Goal: Information Seeking & Learning: Learn about a topic

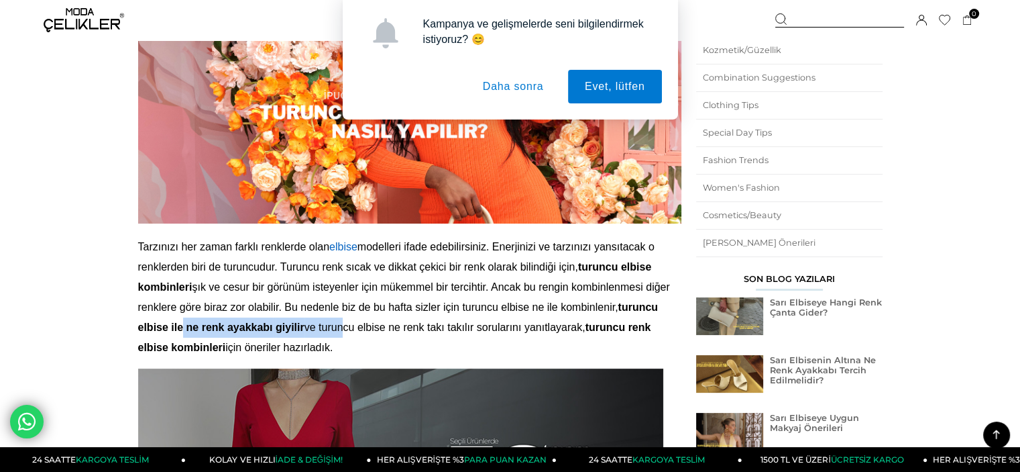
drag, startPoint x: 195, startPoint y: 332, endPoint x: 352, endPoint y: 336, distance: 157.0
click at [352, 336] on p "Tarzınızı her zaman farklı renklerde olan elbise modelleri ifade edebilirsiniz.…" at bounding box center [409, 297] width 543 height 121
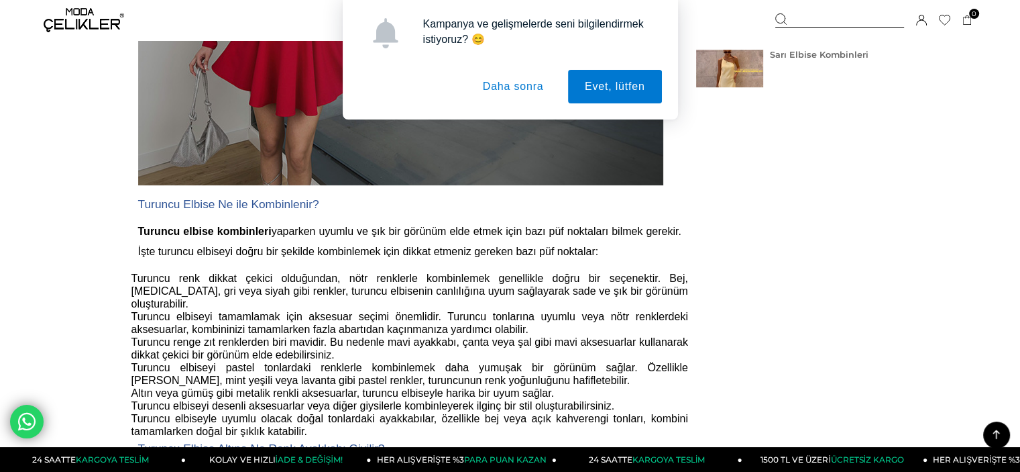
scroll to position [738, 0]
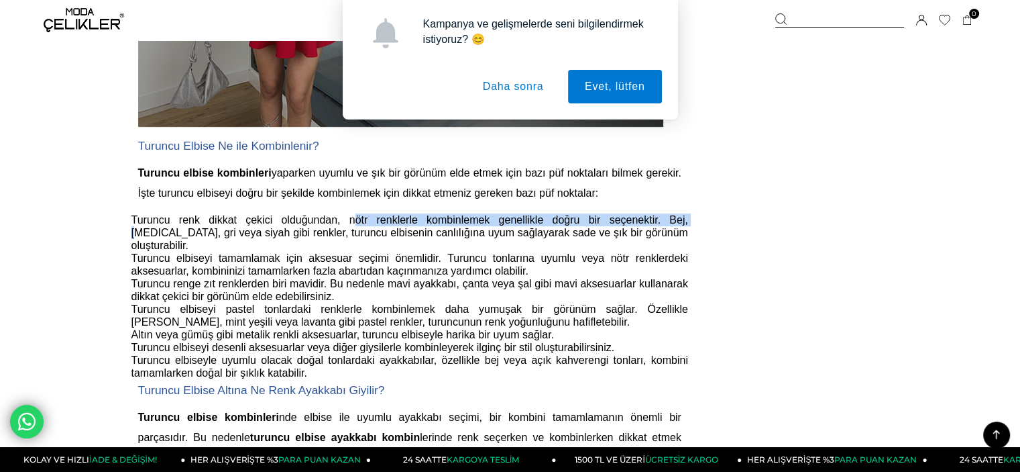
drag, startPoint x: 330, startPoint y: 225, endPoint x: 635, endPoint y: 225, distance: 304.6
click at [646, 217] on span "Turuncu renk dikkat çekici olduğundan, nötr renklerle kombinlemek genellikle do…" at bounding box center [409, 232] width 557 height 37
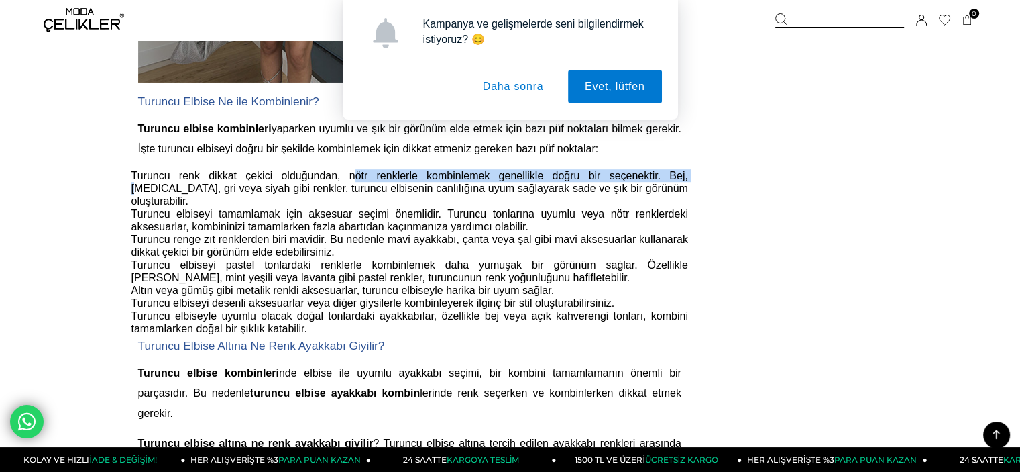
scroll to position [872, 0]
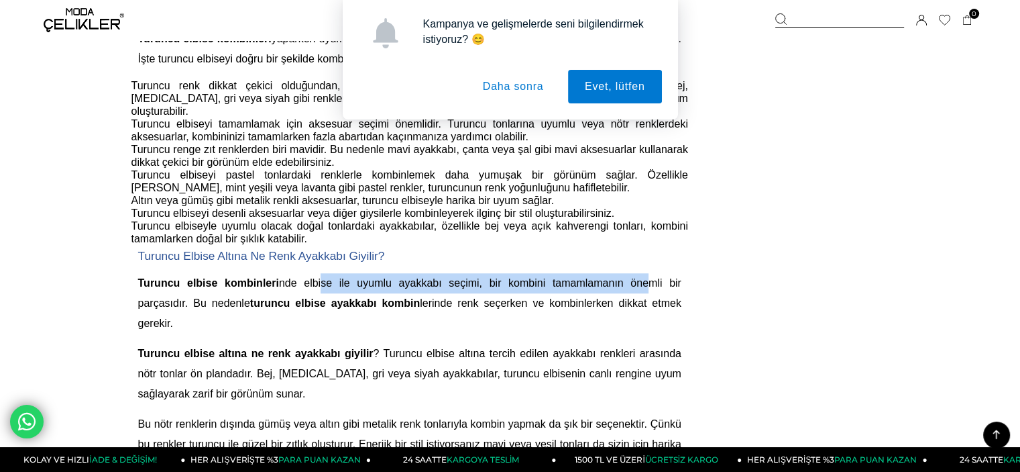
drag, startPoint x: 353, startPoint y: 276, endPoint x: 646, endPoint y: 283, distance: 293.3
click at [646, 283] on span "nde elbise ile uyumlu ayakkabı seçimi, bir kombini tamamlamanın önemli bir parç…" at bounding box center [409, 303] width 543 height 52
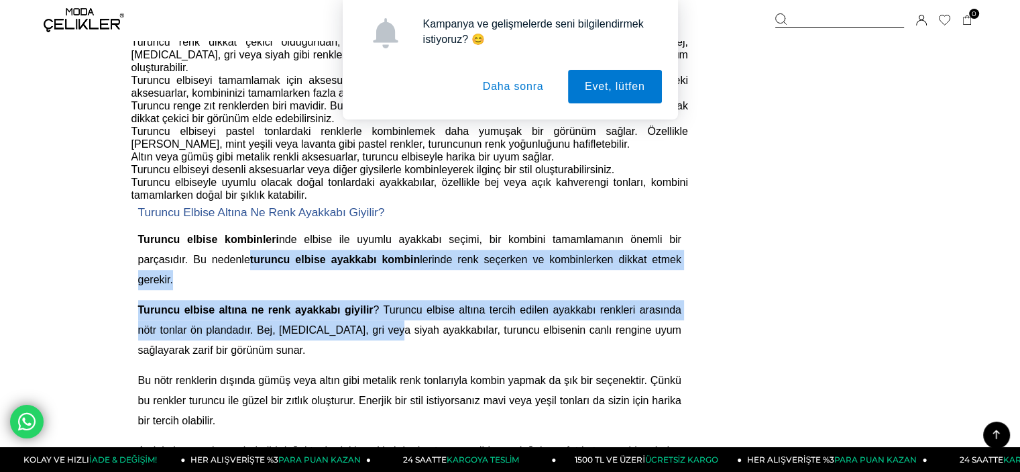
scroll to position [939, 0]
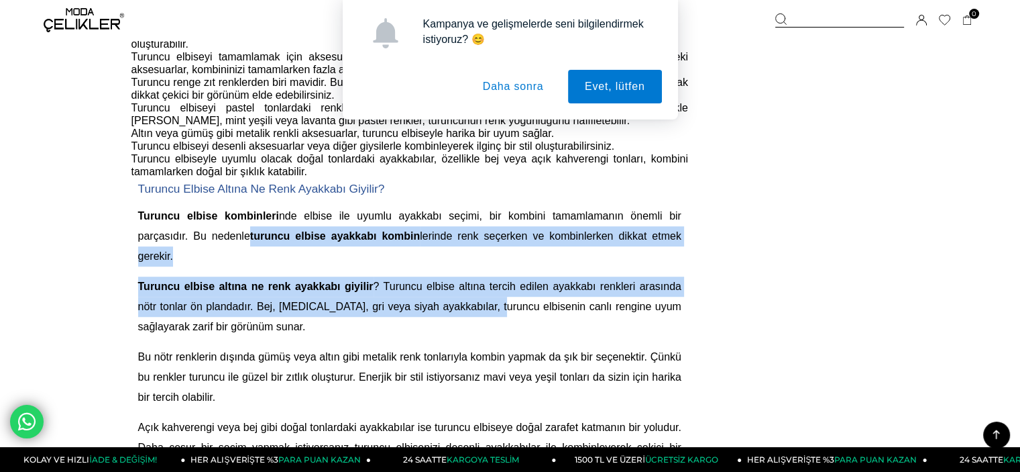
drag, startPoint x: 266, startPoint y: 304, endPoint x: 498, endPoint y: 295, distance: 232.3
click at [499, 300] on div "Tarzınızı her zaman farklı renklerde olan elbise modelleri ifade edebilirsiniz.…" at bounding box center [409, 221] width 543 height 1444
drag, startPoint x: 501, startPoint y: 244, endPoint x: 450, endPoint y: 258, distance: 53.1
click at [501, 244] on p "Turuncu elbise kombinleri nde elbise ile uyumlu ayakkabı seçimi, bir kombini ta…" at bounding box center [409, 236] width 543 height 60
click at [322, 315] on p "Turuncu elbise altına ne renk ayakkabı giyilir ? Turuncu elbise altına tercih e…" at bounding box center [409, 306] width 543 height 60
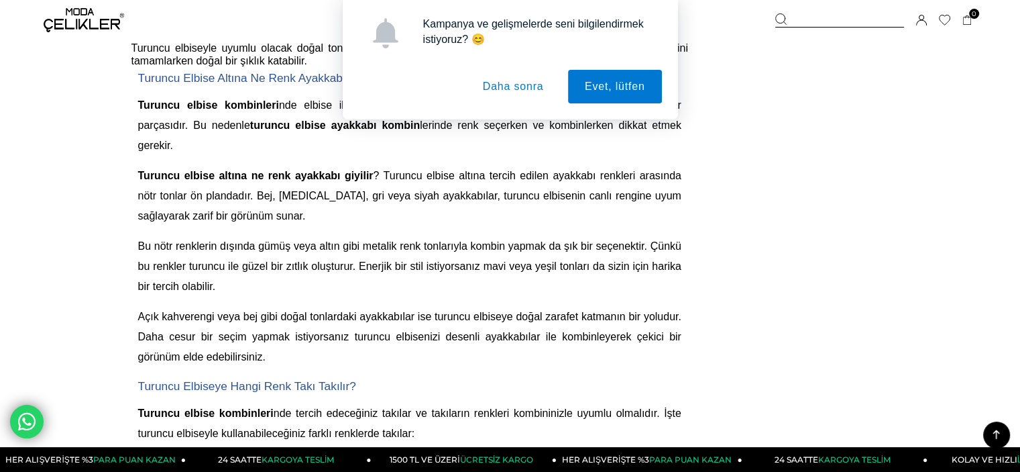
scroll to position [1073, 0]
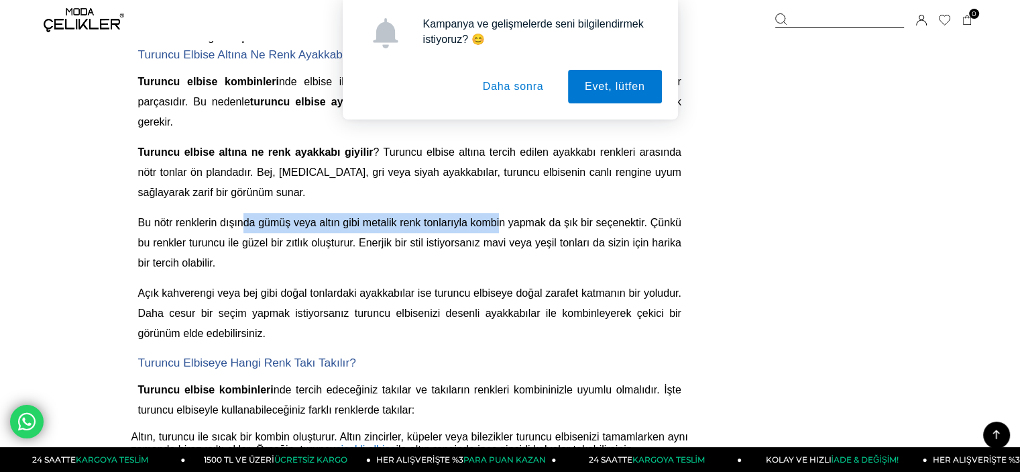
drag, startPoint x: 300, startPoint y: 221, endPoint x: 494, endPoint y: 246, distance: 195.5
click at [502, 228] on span "Bu nötr renklerin dışında gümüş veya altın gibi metalik renk tonlarıyla kombin …" at bounding box center [409, 243] width 543 height 52
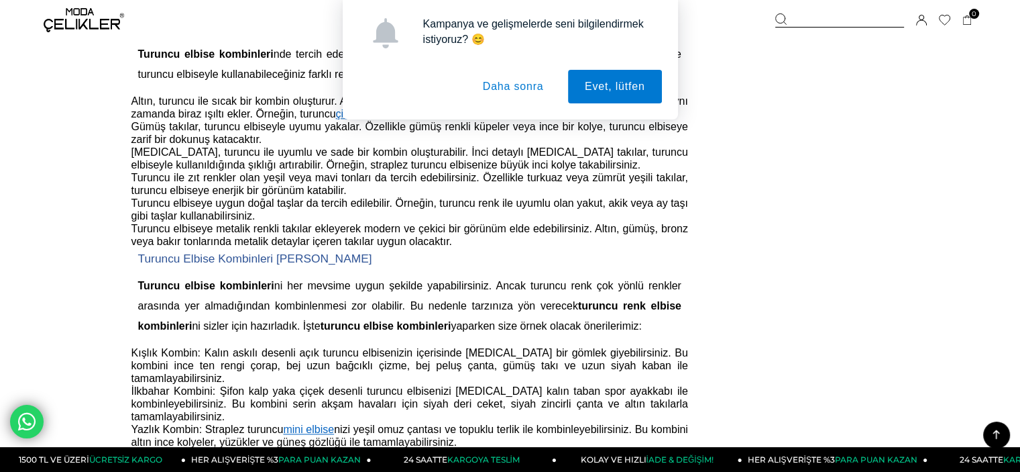
scroll to position [1476, 0]
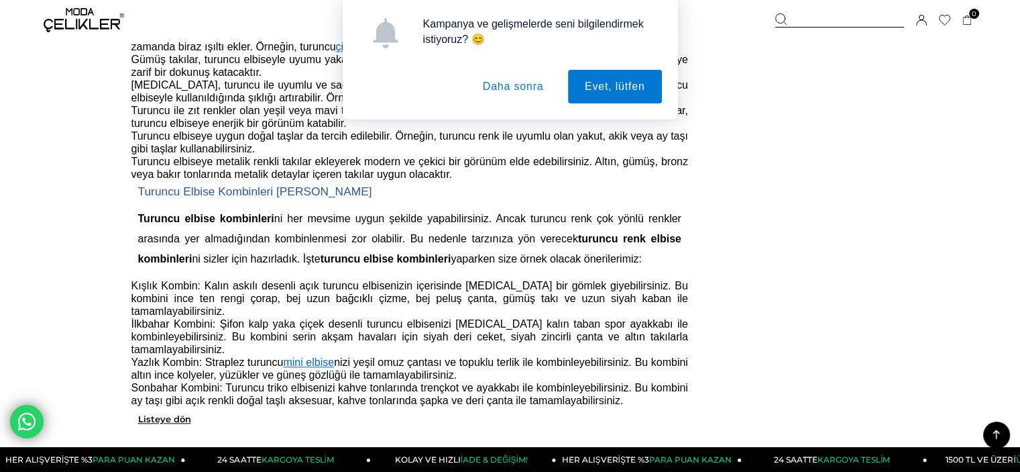
click at [505, 91] on button "Daha sonra" at bounding box center [513, 87] width 95 height 34
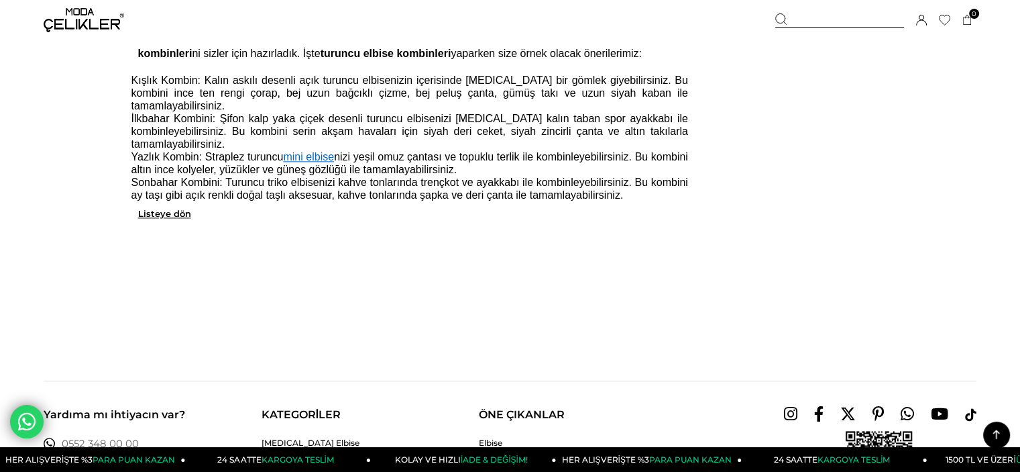
scroll to position [1610, 0]
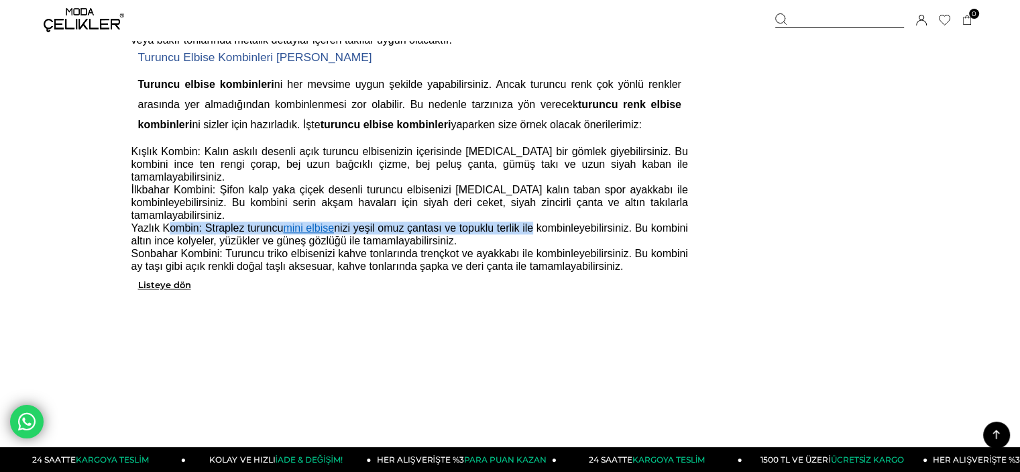
drag, startPoint x: 165, startPoint y: 230, endPoint x: 535, endPoint y: 240, distance: 370.4
click at [535, 240] on li "Yazlık Kombin: Straplez turuncu mini elbise nizi yeşil omuz çantası ve topuklu …" at bounding box center [409, 233] width 557 height 25
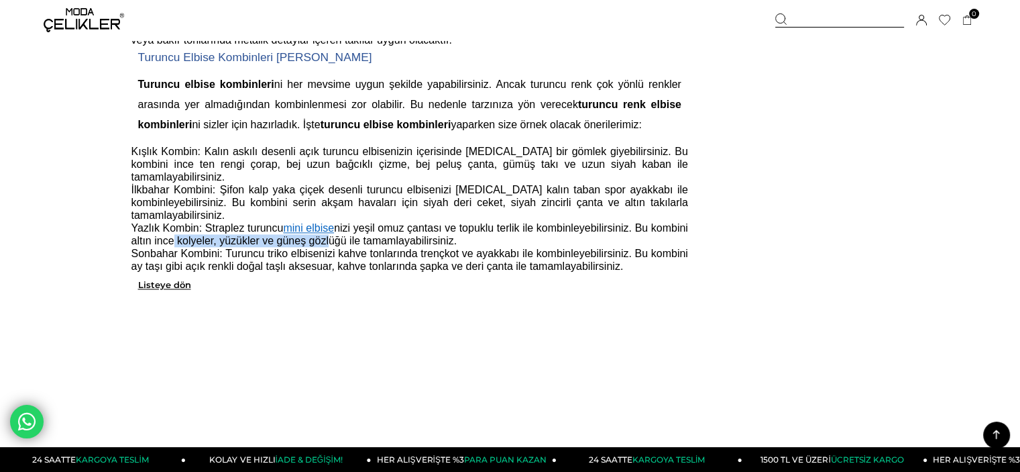
drag, startPoint x: 174, startPoint y: 248, endPoint x: 329, endPoint y: 248, distance: 155.0
click at [329, 246] on span "Yazlık Kombin: Straplez turuncu mini elbise nizi yeşil omuz çantası ve topuklu …" at bounding box center [409, 234] width 557 height 24
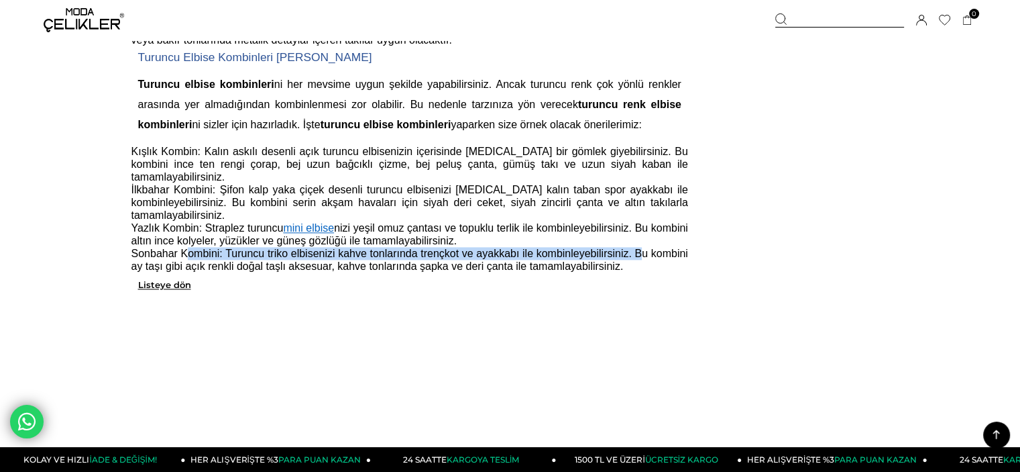
drag, startPoint x: 187, startPoint y: 256, endPoint x: 641, endPoint y: 262, distance: 453.5
click at [641, 262] on span "Sonbahar Kombini: Turuncu triko elbisenizi kahve tonlarında trençkot ve ayakkab…" at bounding box center [409, 260] width 557 height 24
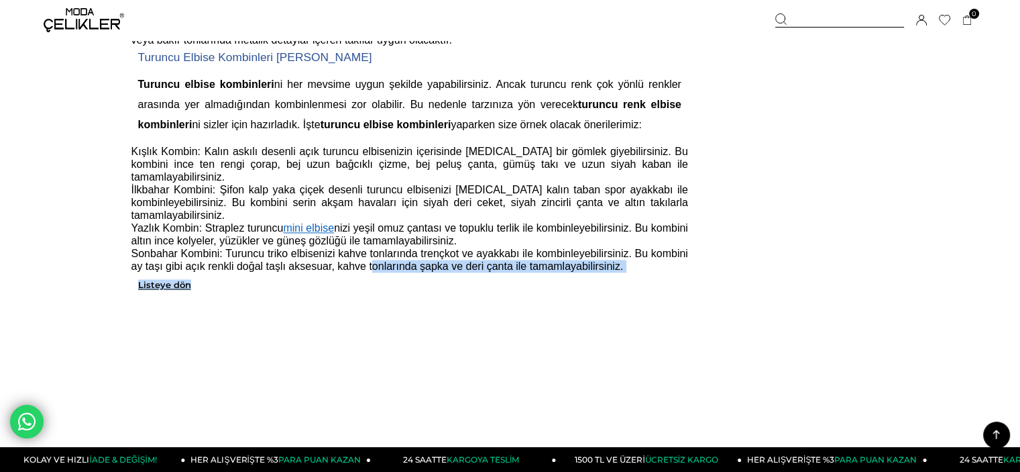
drag, startPoint x: 125, startPoint y: 270, endPoint x: 372, endPoint y: 274, distance: 246.9
click at [369, 272] on span "Sonbahar Kombini: Turuncu triko elbisenizi kahve tonlarında trençkot ve ayakkab…" at bounding box center [409, 260] width 557 height 24
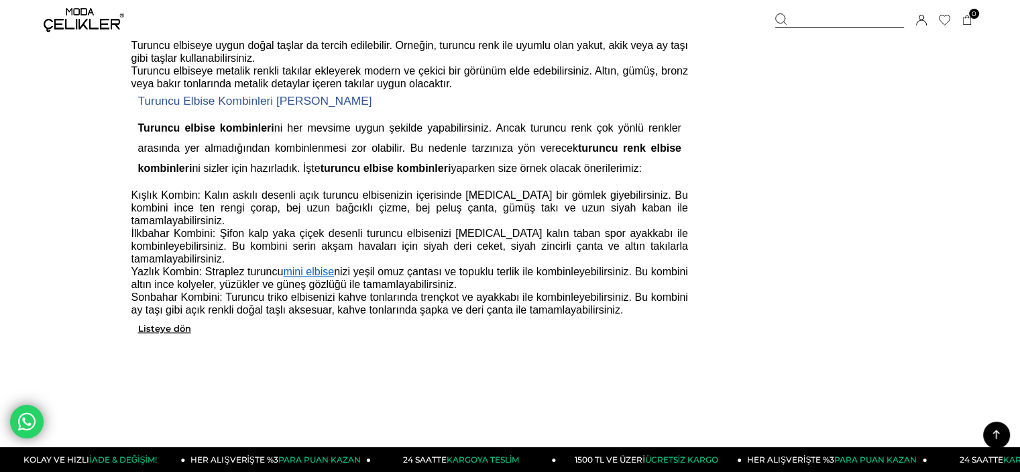
scroll to position [1543, 0]
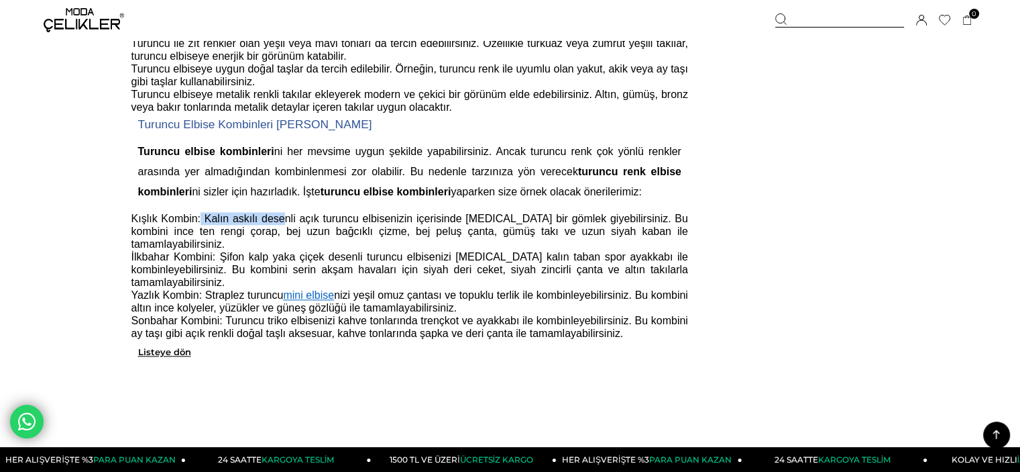
drag, startPoint x: 235, startPoint y: 234, endPoint x: 280, endPoint y: 235, distance: 45.6
click at [280, 235] on span "Kışlık Kombin: Kalın askılı desenli açık turuncu elbisenizin içerisinde [MEDICA…" at bounding box center [409, 231] width 557 height 37
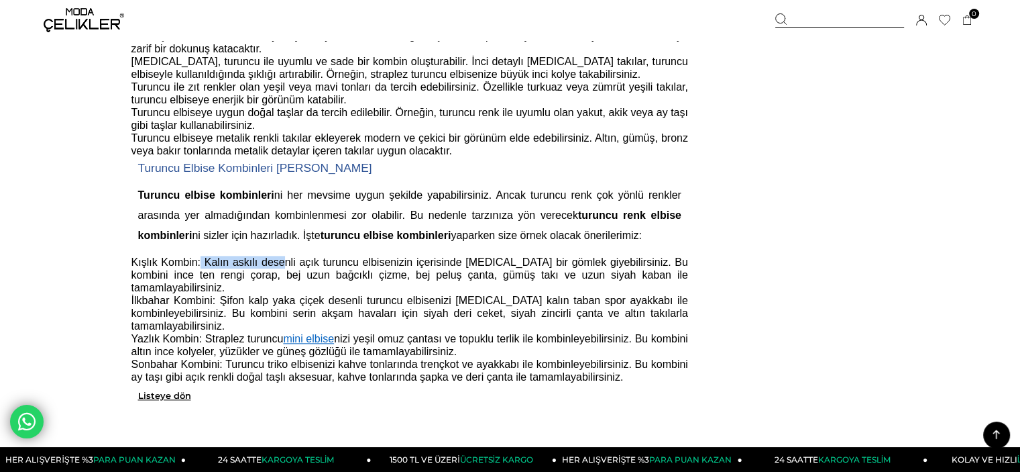
scroll to position [1476, 0]
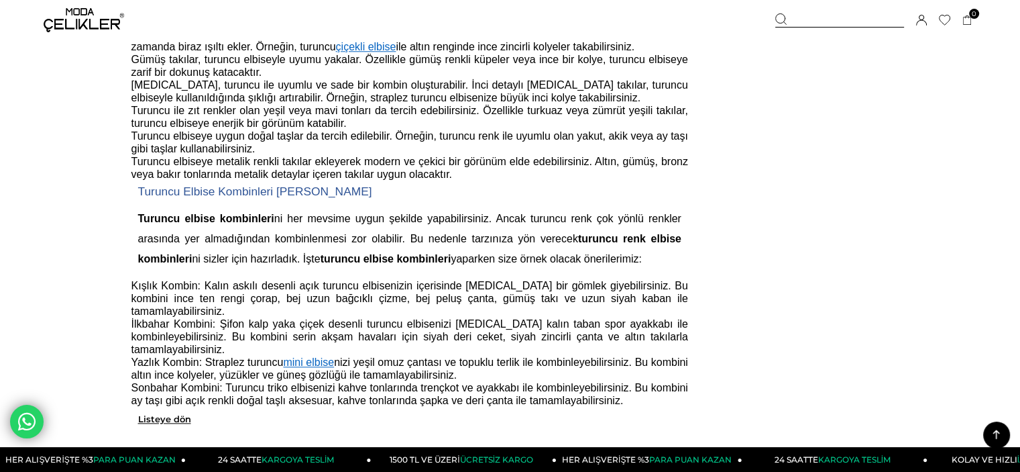
click at [284, 293] on span "Kışlık Kombin: Kalın askılı desenli açık turuncu elbisenizin içerisinde [MEDICA…" at bounding box center [409, 298] width 557 height 37
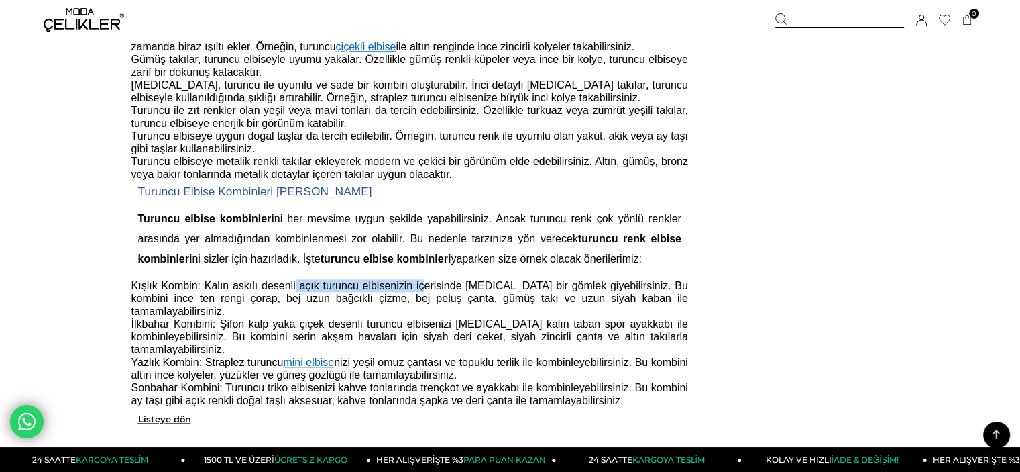
drag, startPoint x: 290, startPoint y: 293, endPoint x: 421, endPoint y: 300, distance: 131.7
click at [421, 300] on span "Kışlık Kombin: Kalın askılı desenli açık turuncu elbisenizin içerisinde [MEDICA…" at bounding box center [409, 298] width 557 height 37
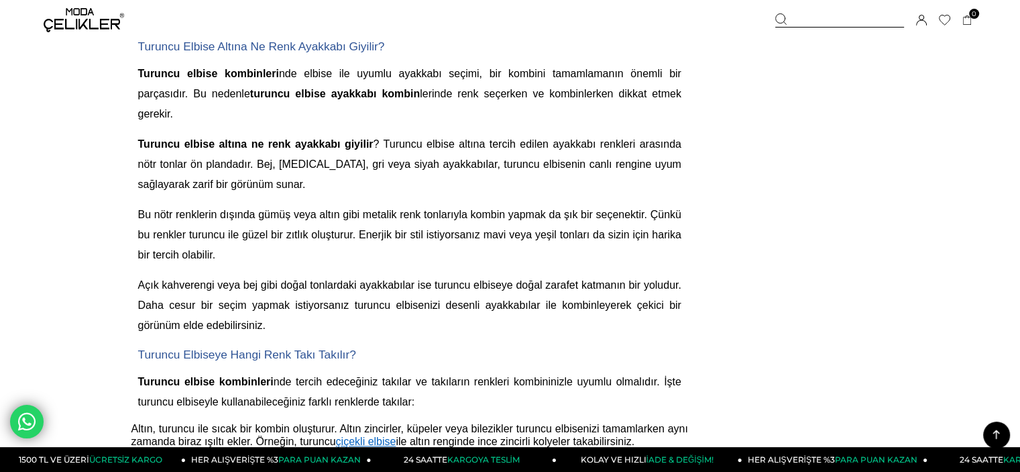
scroll to position [1006, 0]
